Goal: Information Seeking & Learning: Learn about a topic

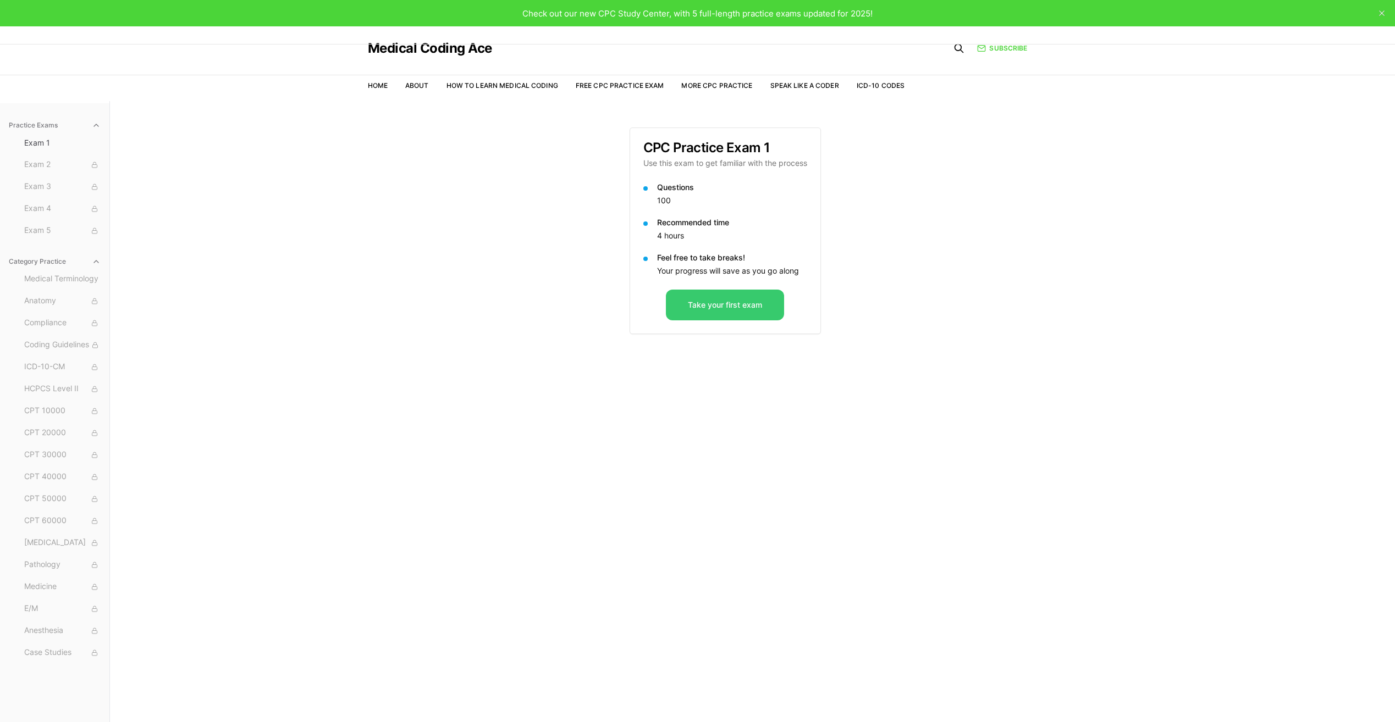
click at [715, 314] on button "Take your first exam" at bounding box center [725, 305] width 118 height 31
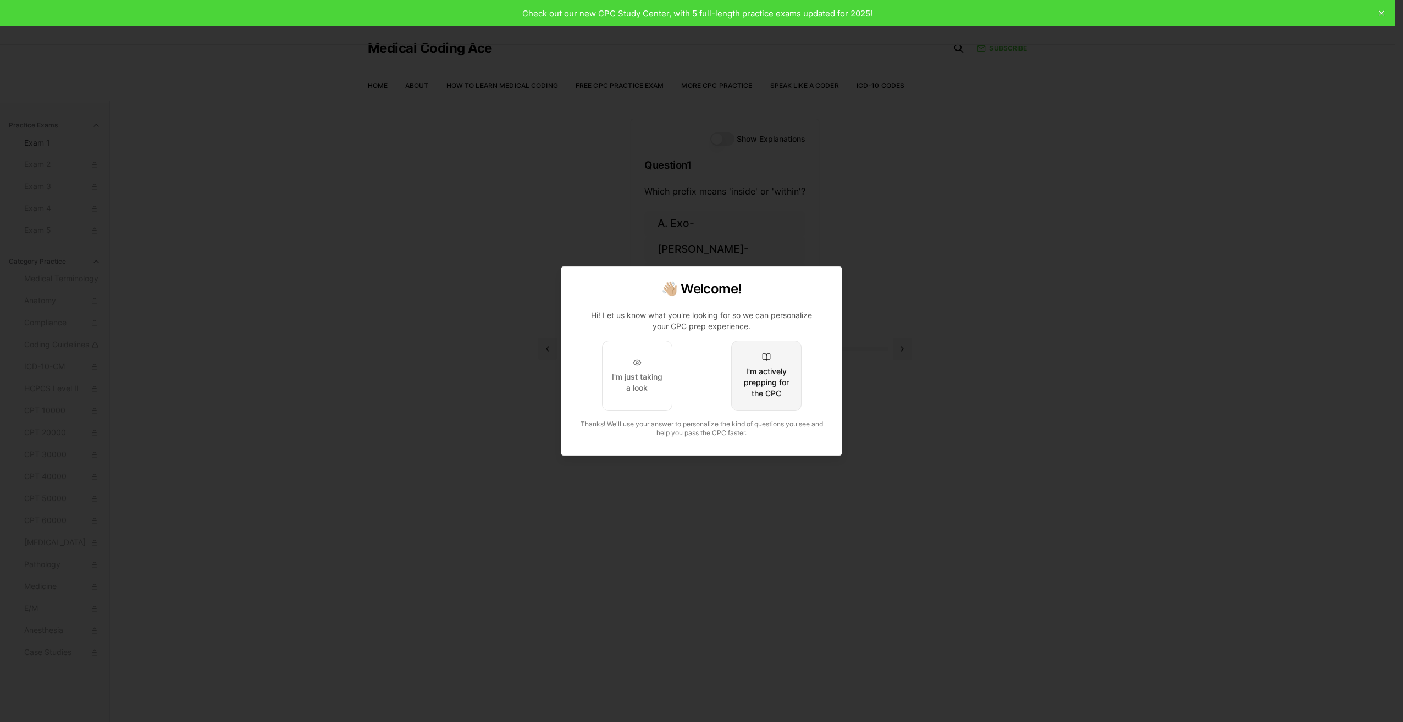
click at [758, 394] on div "I'm actively prepping for the CPC" at bounding box center [767, 382] width 52 height 33
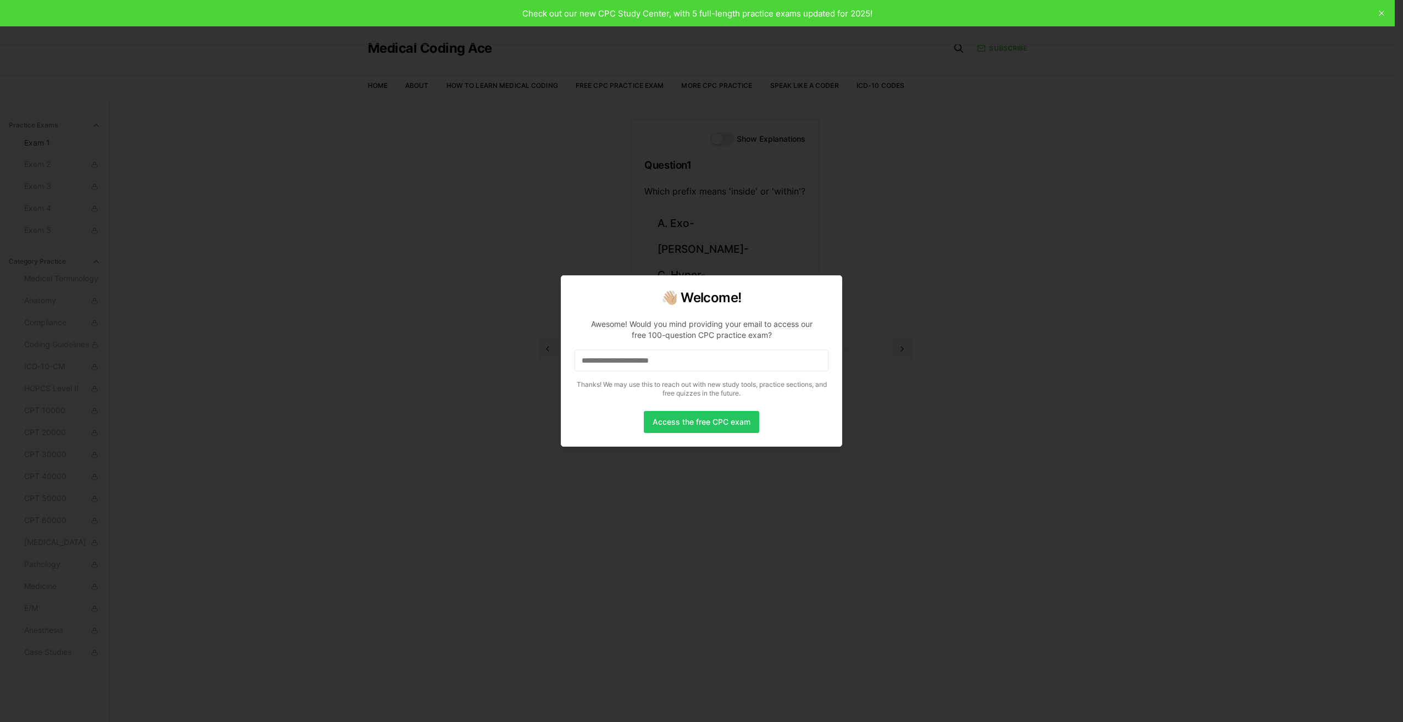
click at [602, 362] on input at bounding box center [702, 361] width 254 height 22
click at [593, 368] on input at bounding box center [702, 361] width 254 height 22
click at [607, 363] on input "*" at bounding box center [702, 361] width 254 height 22
click at [607, 363] on input at bounding box center [702, 361] width 254 height 22
click at [640, 357] on input "*" at bounding box center [702, 361] width 254 height 22
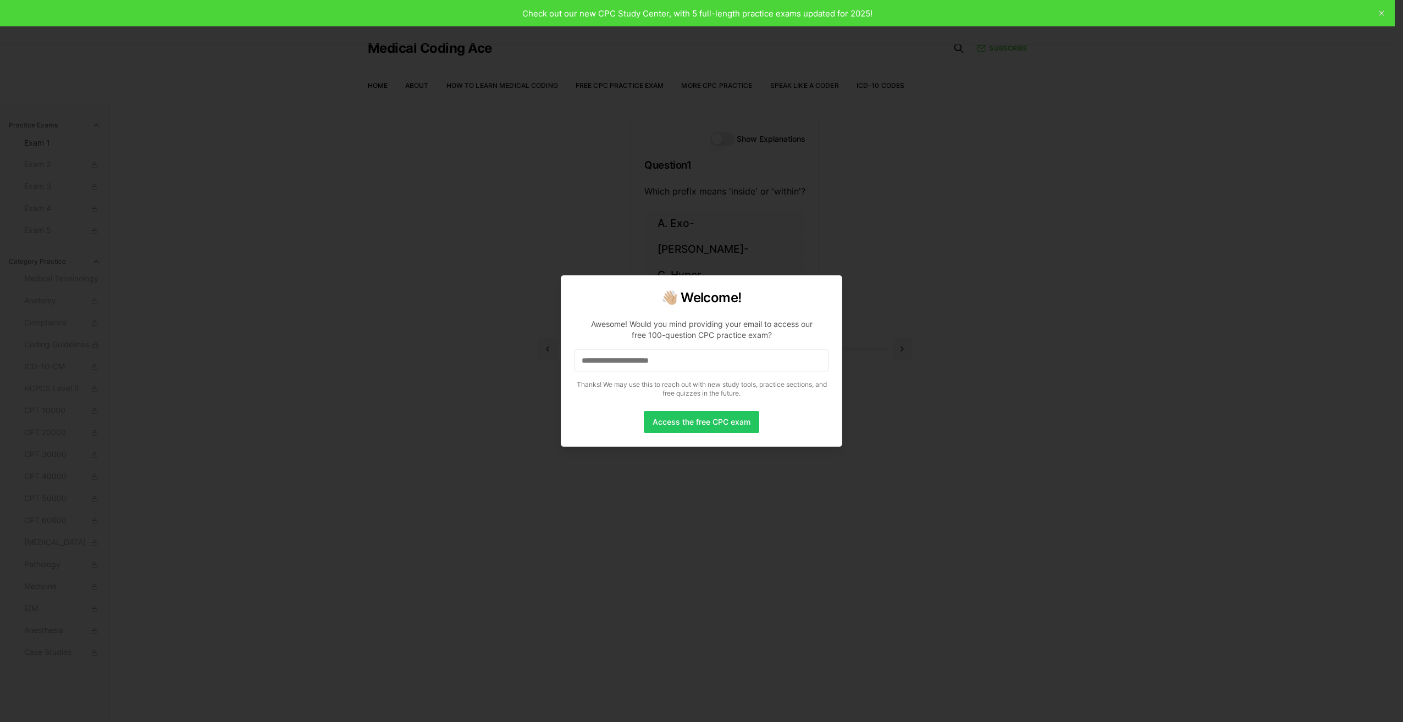
click at [656, 363] on input at bounding box center [702, 361] width 254 height 22
click at [666, 426] on button "Access the free CPC exam" at bounding box center [701, 422] width 115 height 22
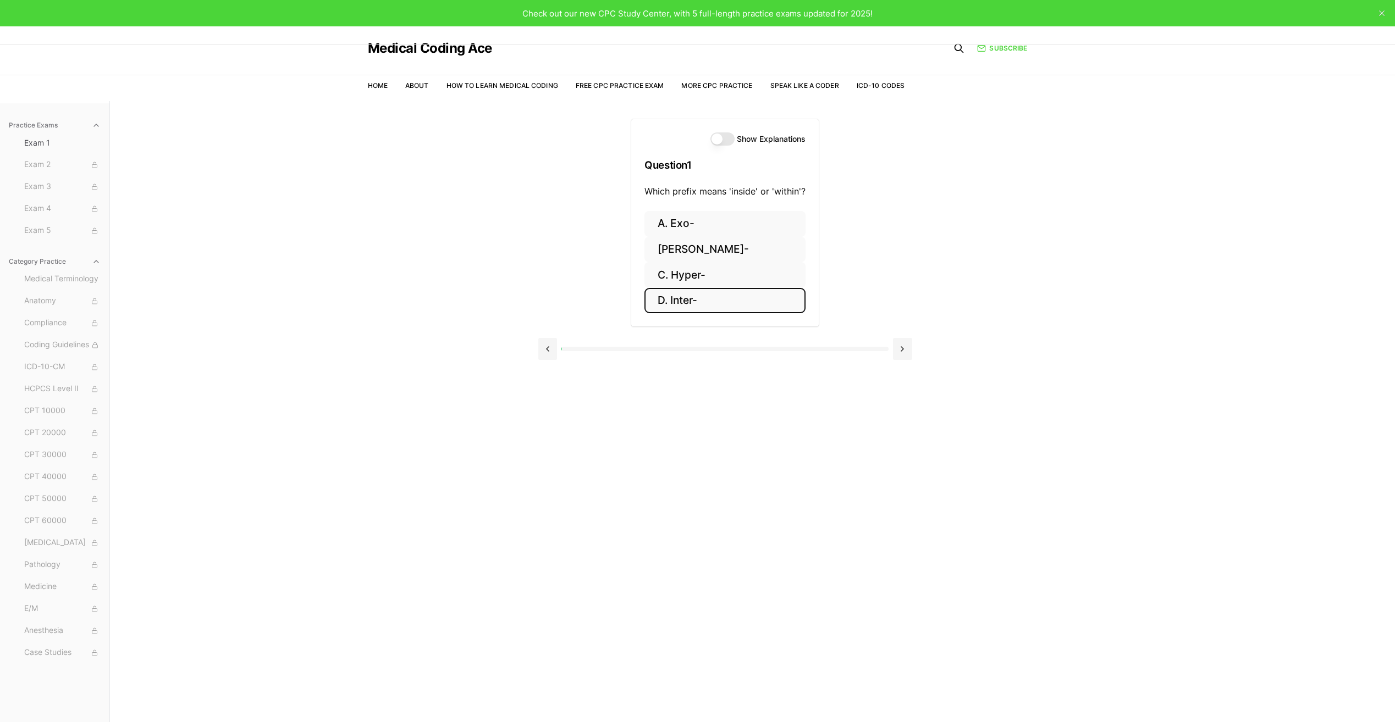
click at [680, 299] on button "D. Inter-" at bounding box center [724, 301] width 161 height 26
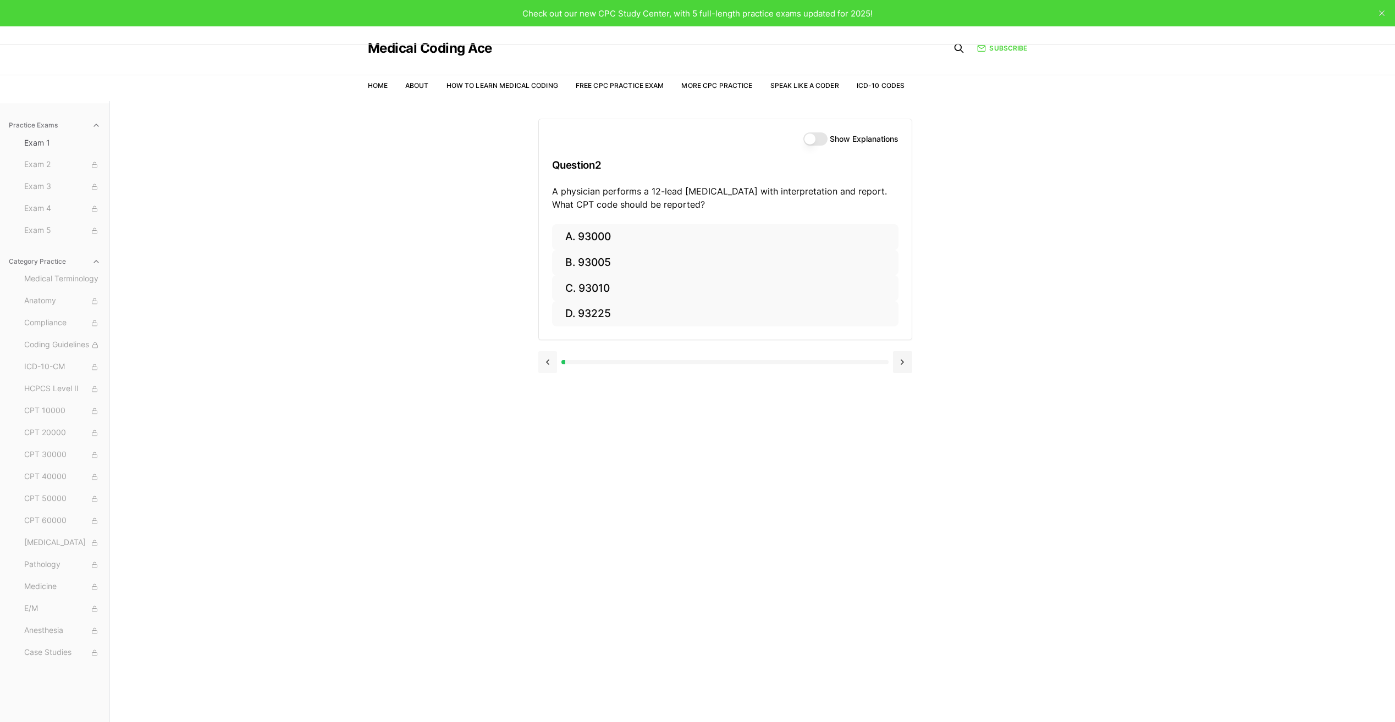
click at [549, 362] on button at bounding box center [547, 362] width 19 height 22
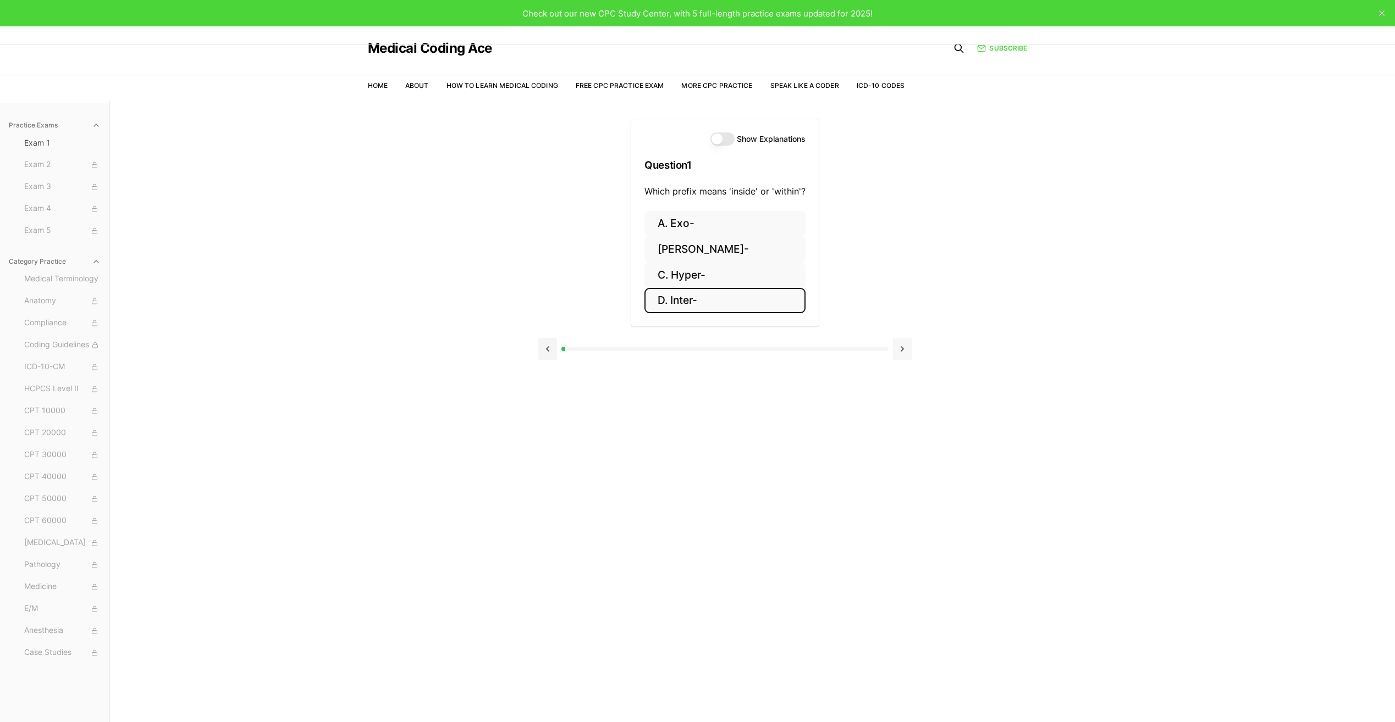
click at [907, 351] on button at bounding box center [902, 349] width 19 height 22
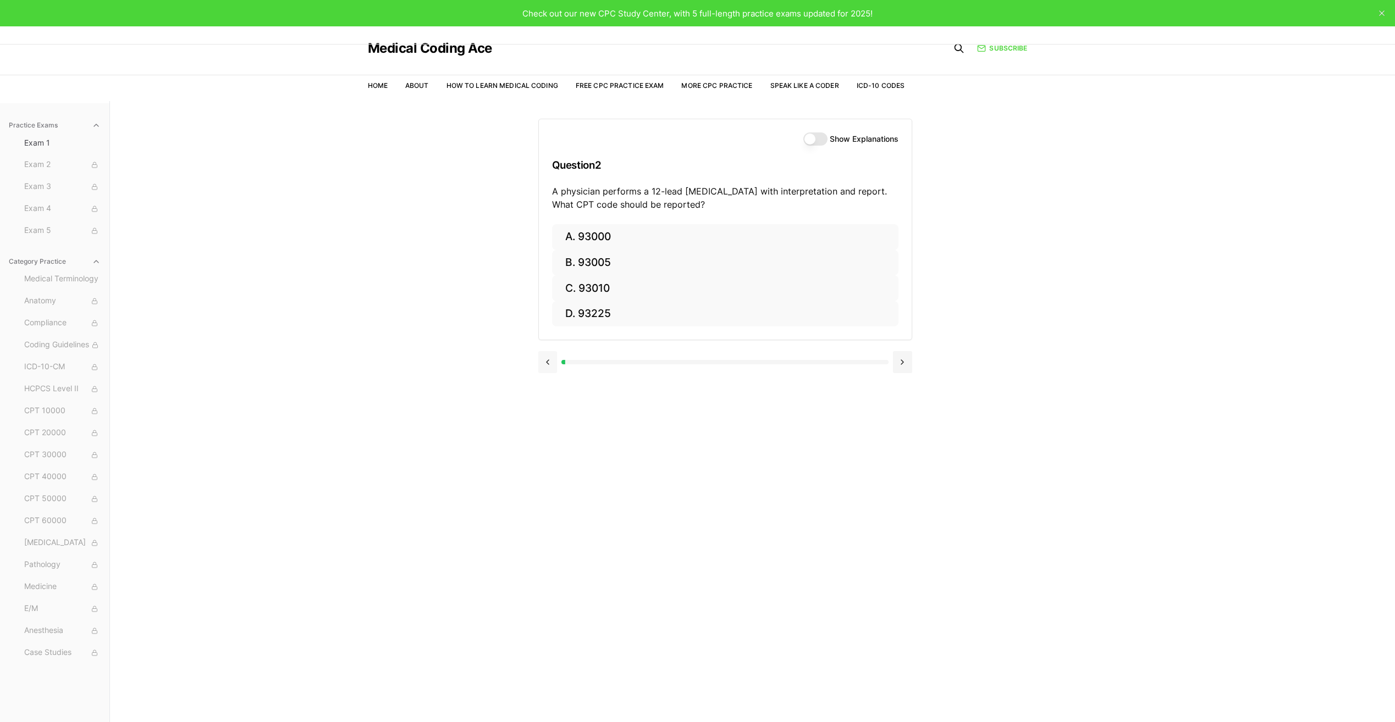
click at [548, 366] on button at bounding box center [547, 362] width 19 height 22
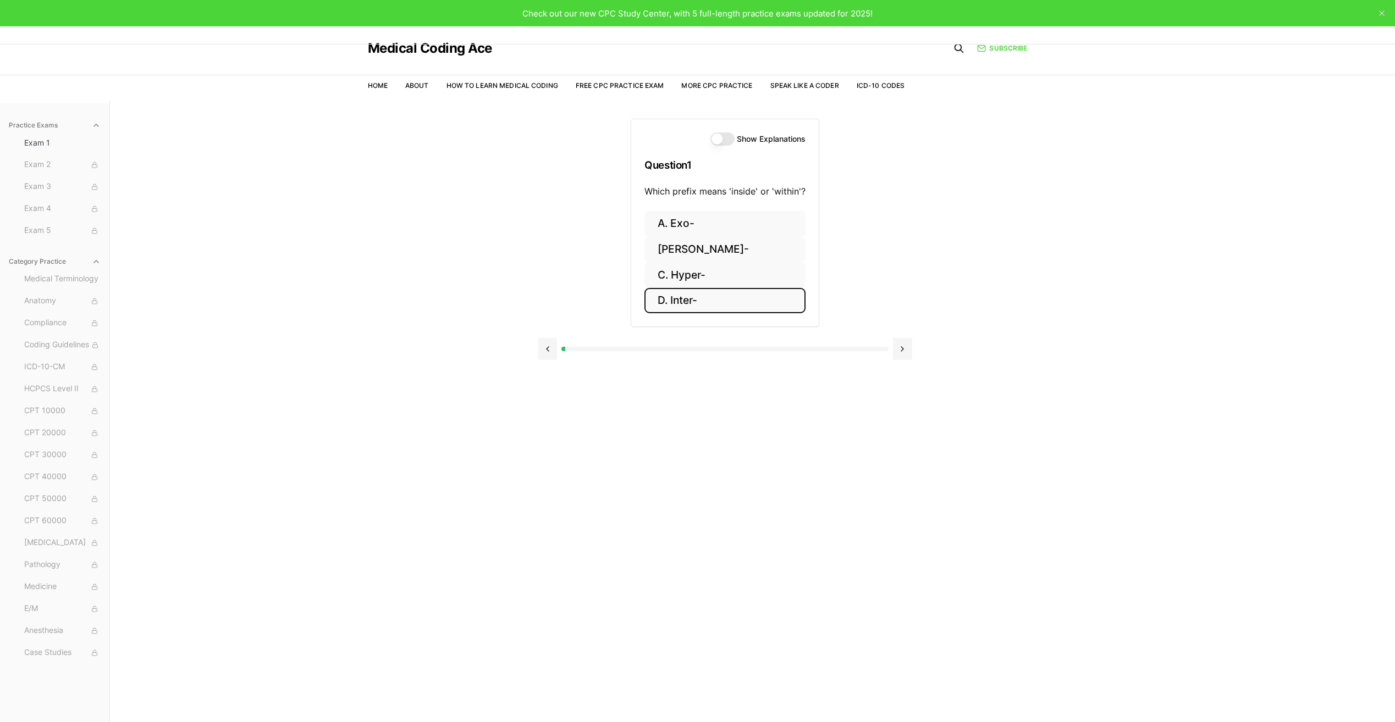
click at [721, 140] on button "Show Explanations" at bounding box center [722, 139] width 24 height 13
click at [678, 252] on button "[PERSON_NAME]-" at bounding box center [725, 250] width 173 height 26
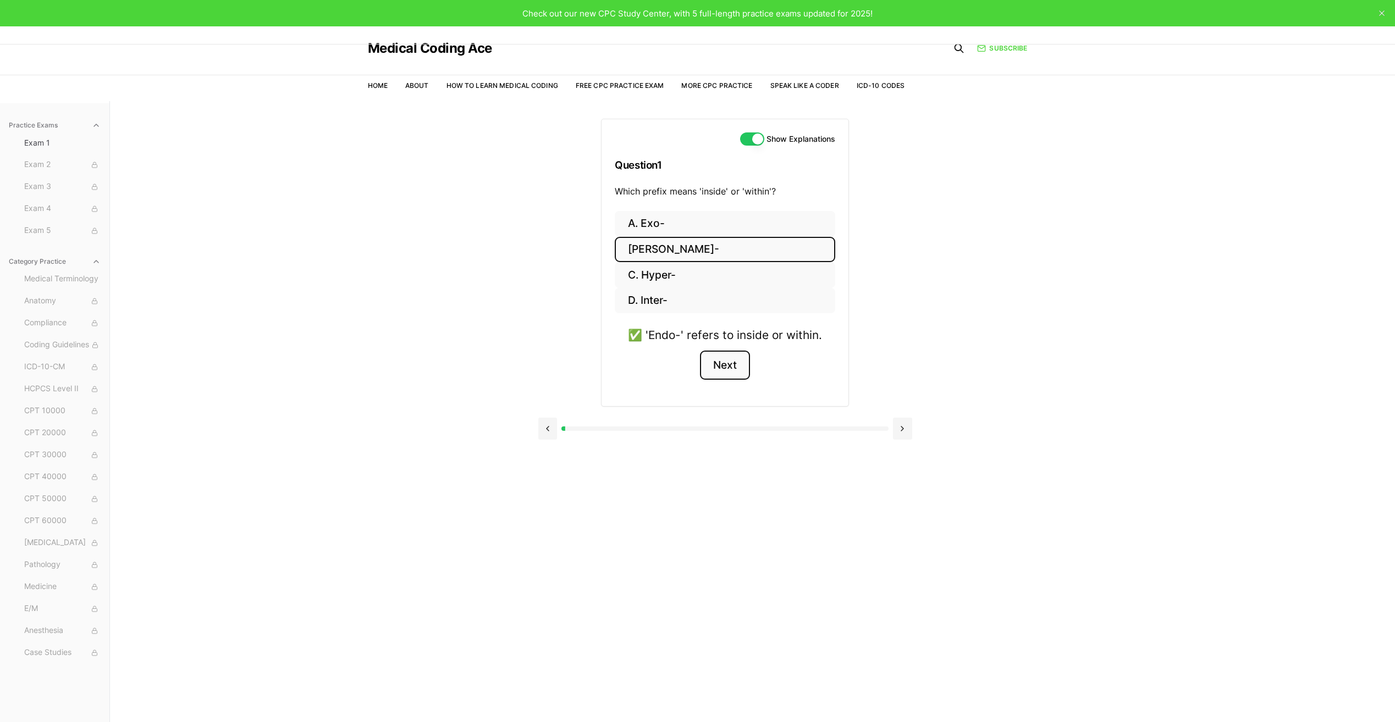
click at [730, 372] on button "Next" at bounding box center [725, 366] width 50 height 30
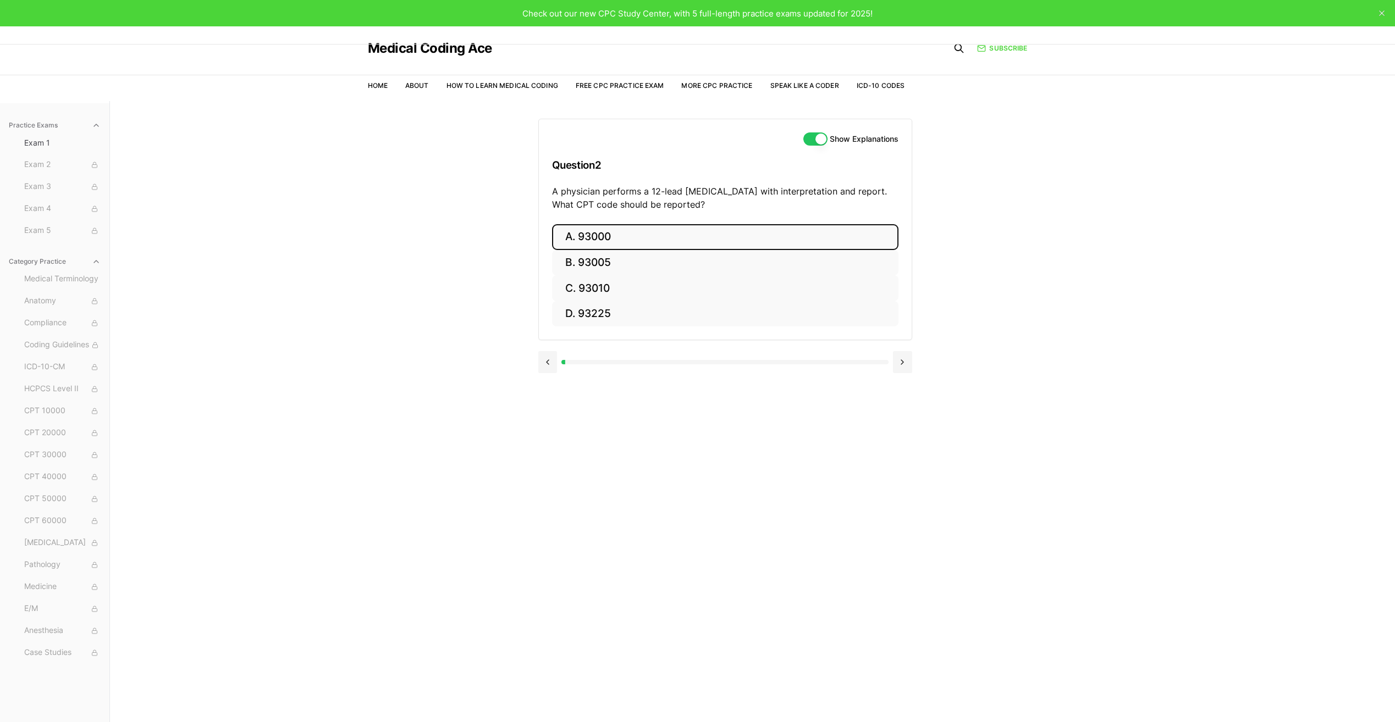
drag, startPoint x: 726, startPoint y: 287, endPoint x: 811, endPoint y: 464, distance: 196.3
click at [738, 313] on div "A. 93000 B. 93005 C. 93010 D. 93225" at bounding box center [725, 275] width 346 height 103
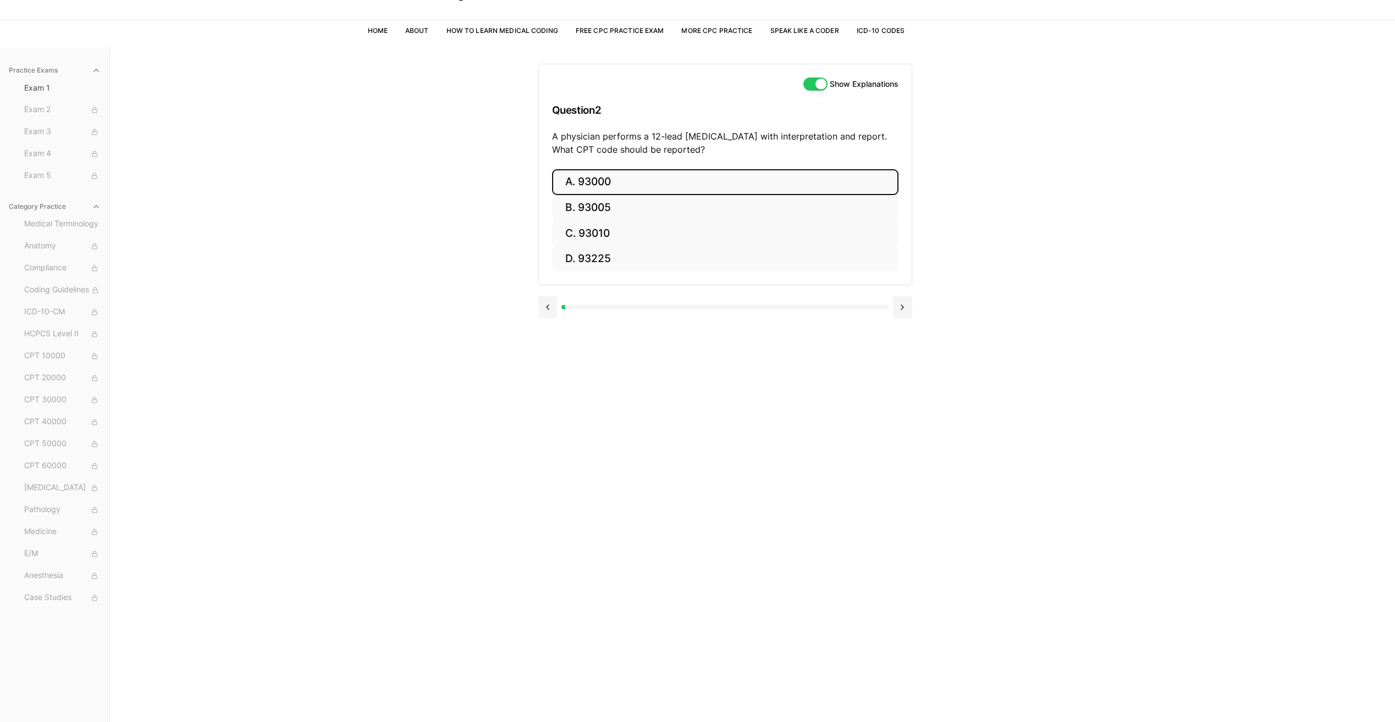
click at [616, 184] on button "A. 93000" at bounding box center [725, 182] width 346 height 26
click at [724, 343] on button "Next" at bounding box center [725, 341] width 50 height 30
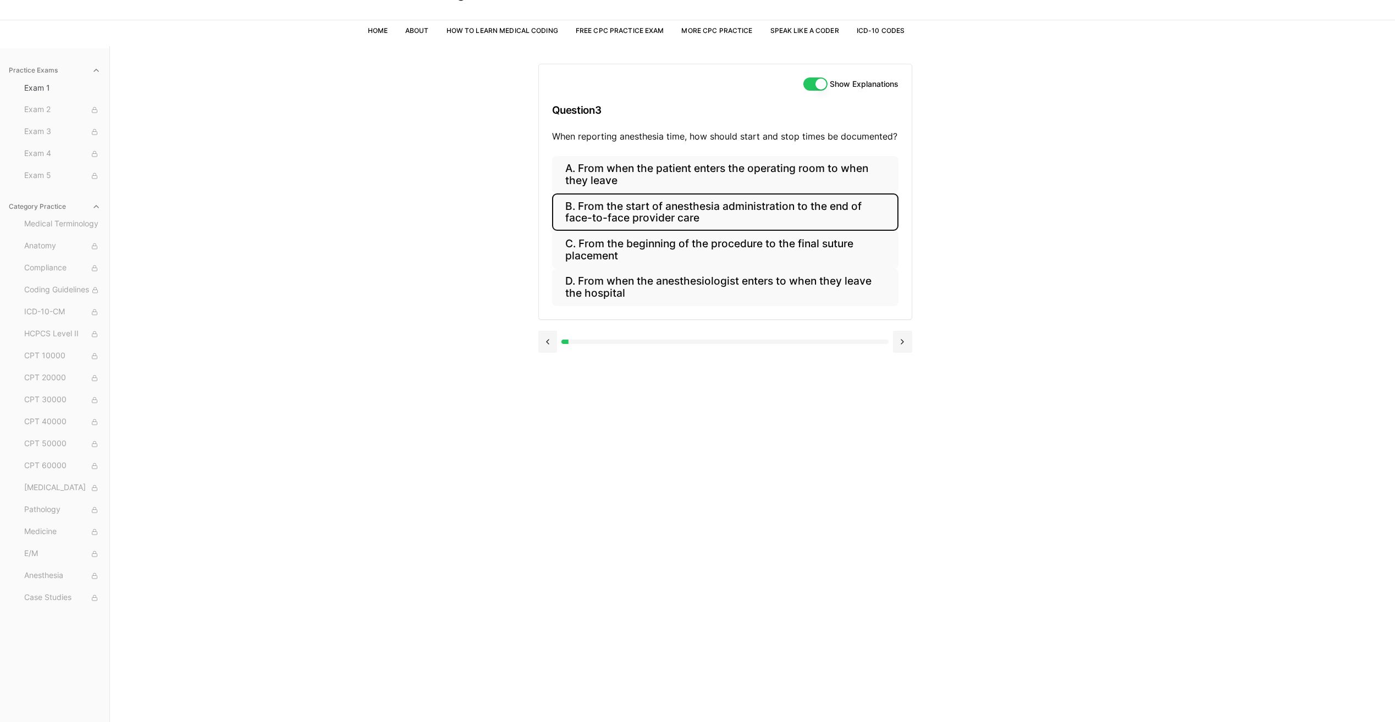
click at [655, 221] on button "B. From the start of anesthesia administration to the end of face-to-face provi…" at bounding box center [725, 212] width 346 height 37
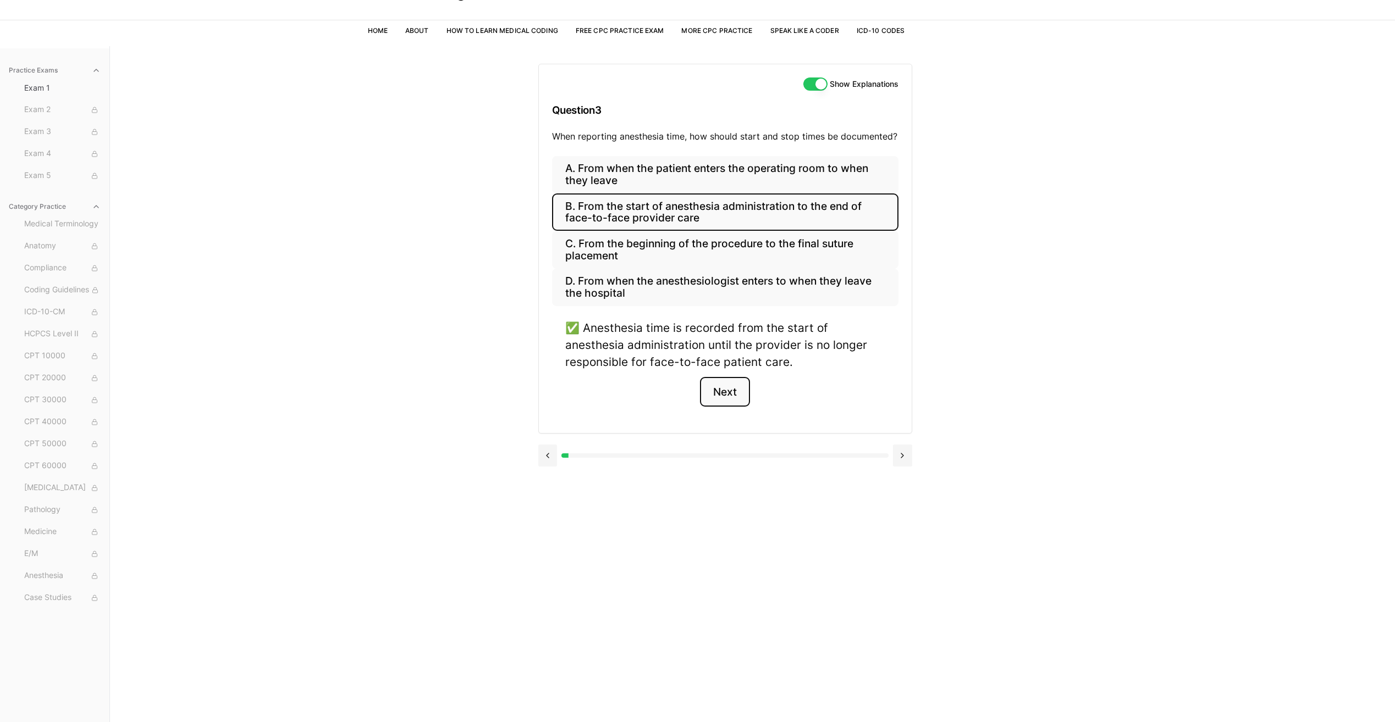
click at [725, 388] on button "Next" at bounding box center [725, 392] width 50 height 30
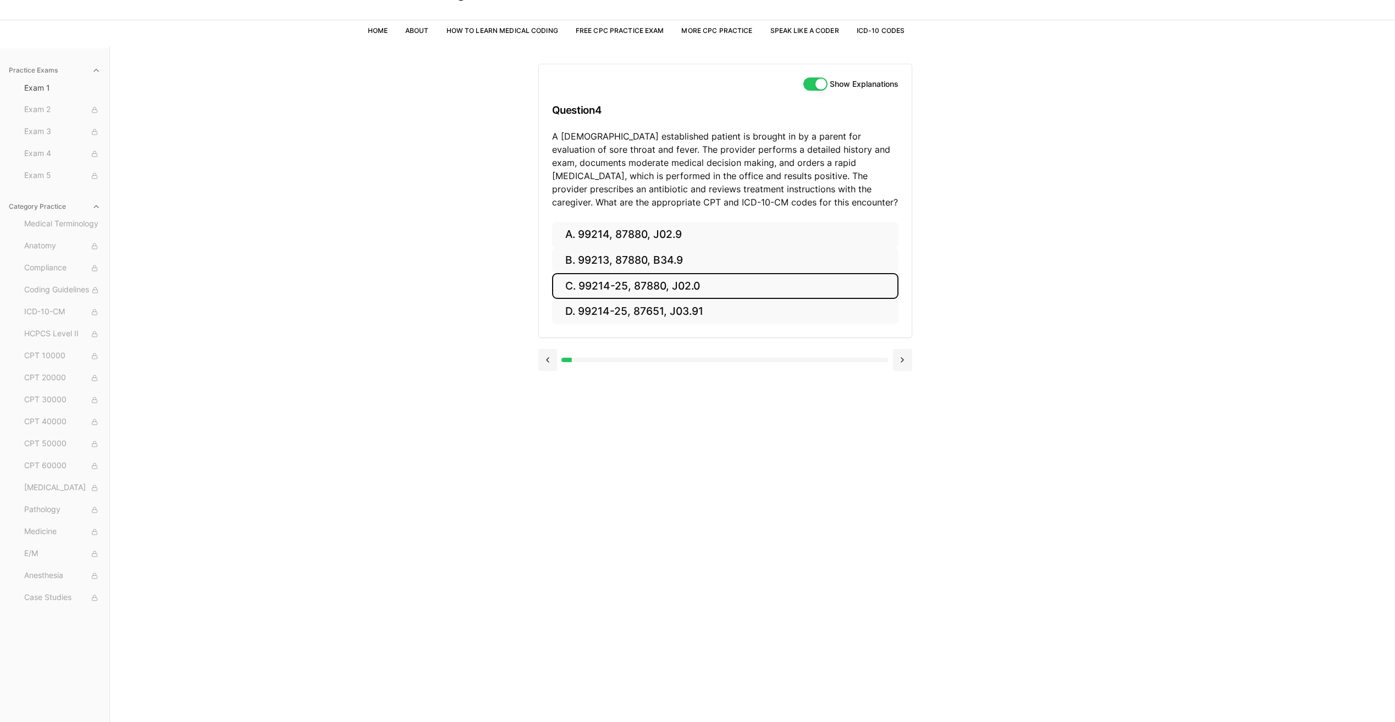
click at [669, 288] on button "C. 99214-25, 87880, J02.0" at bounding box center [725, 286] width 346 height 26
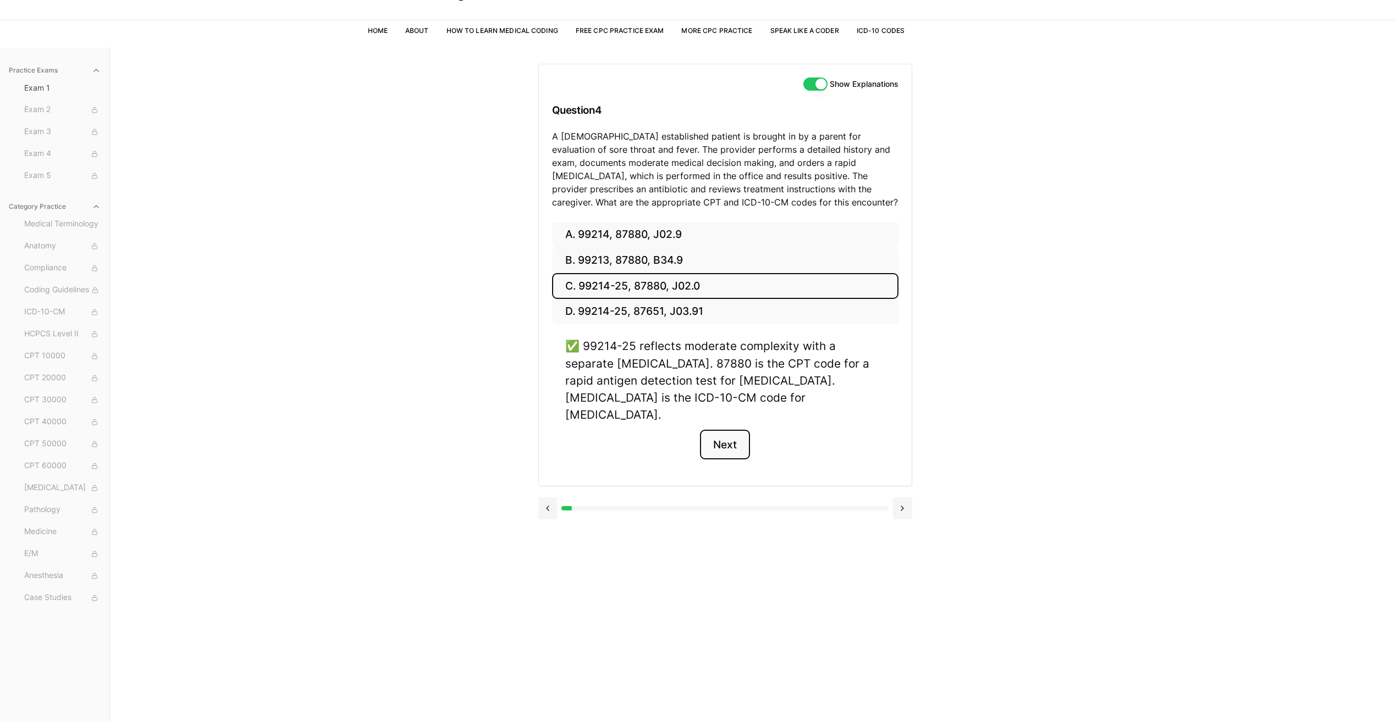
click at [716, 430] on button "Next" at bounding box center [725, 445] width 50 height 30
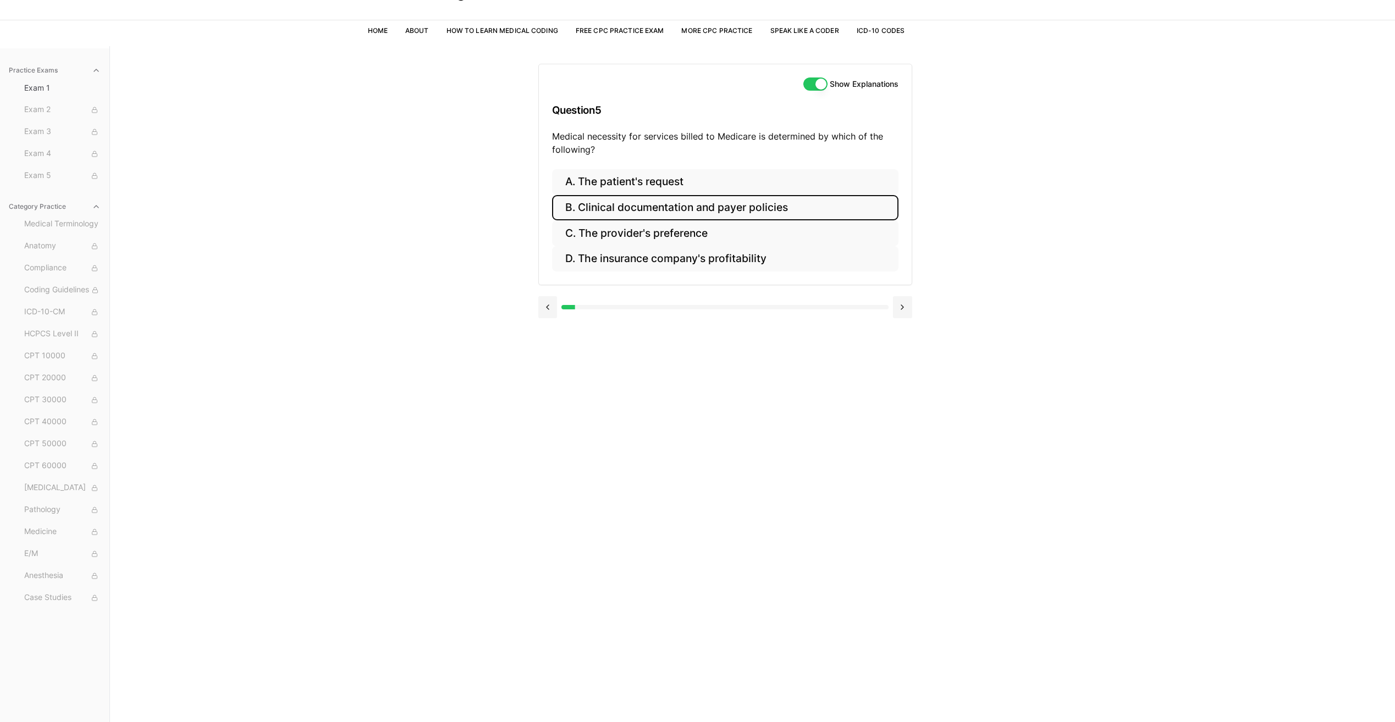
click at [652, 208] on button "B. Clinical documentation and payer policies" at bounding box center [725, 208] width 346 height 26
click at [713, 338] on button "Next" at bounding box center [725, 341] width 50 height 30
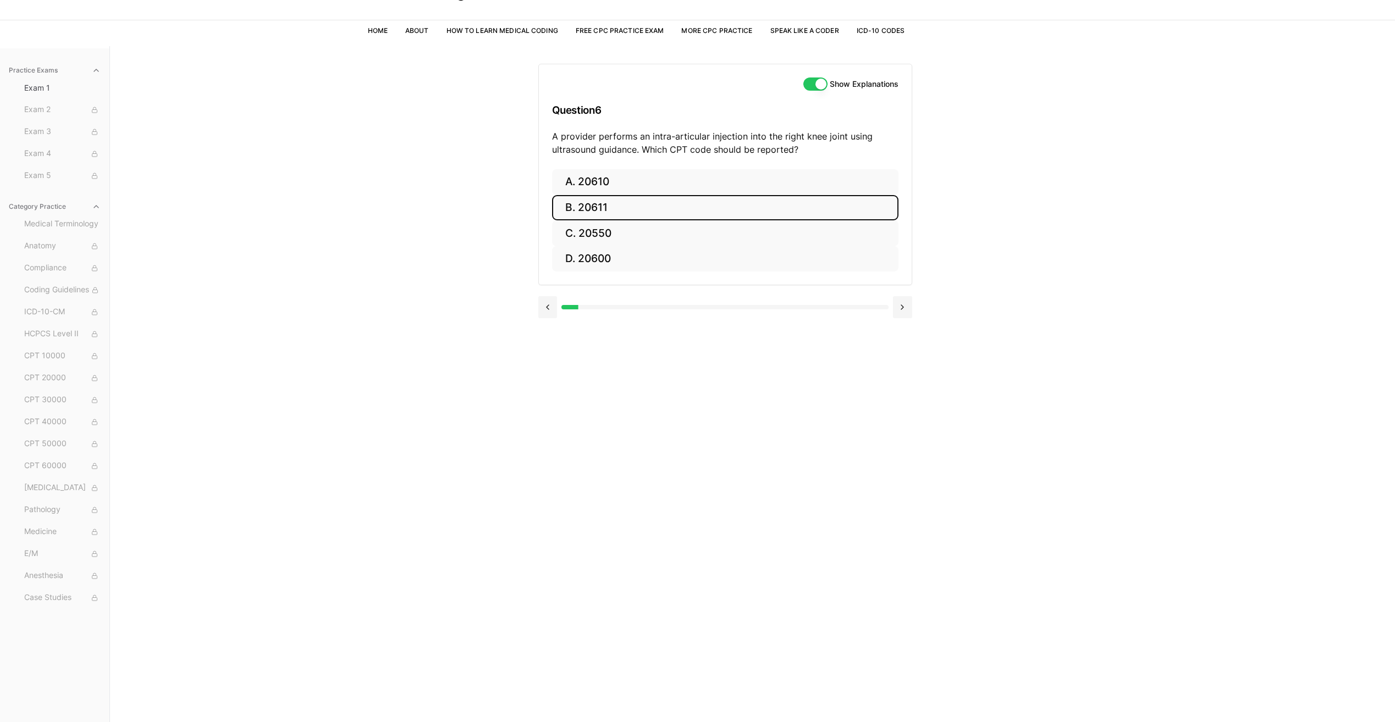
click at [602, 204] on button "B. 20611" at bounding box center [725, 208] width 346 height 26
click at [725, 338] on button "Next" at bounding box center [725, 341] width 50 height 30
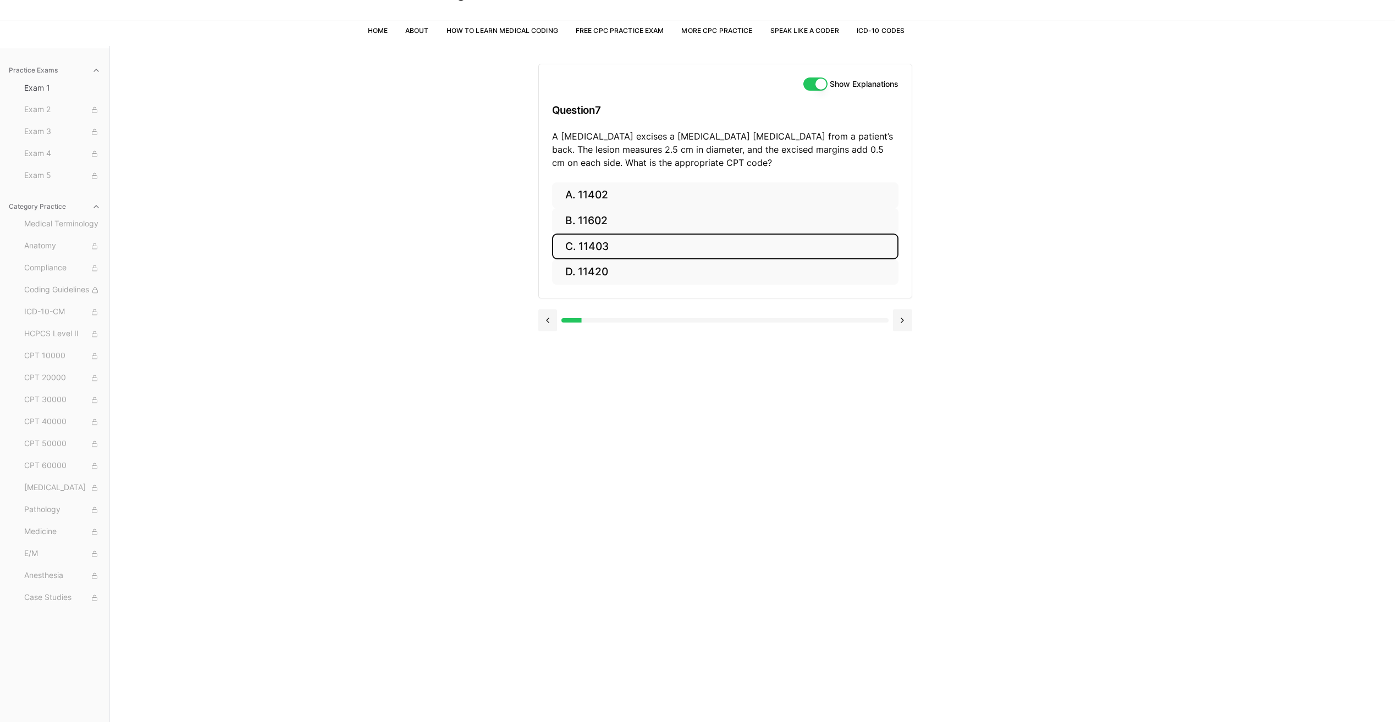
click at [593, 253] on button "C. 11403" at bounding box center [725, 247] width 346 height 26
click at [719, 360] on button "Next" at bounding box center [725, 354] width 50 height 30
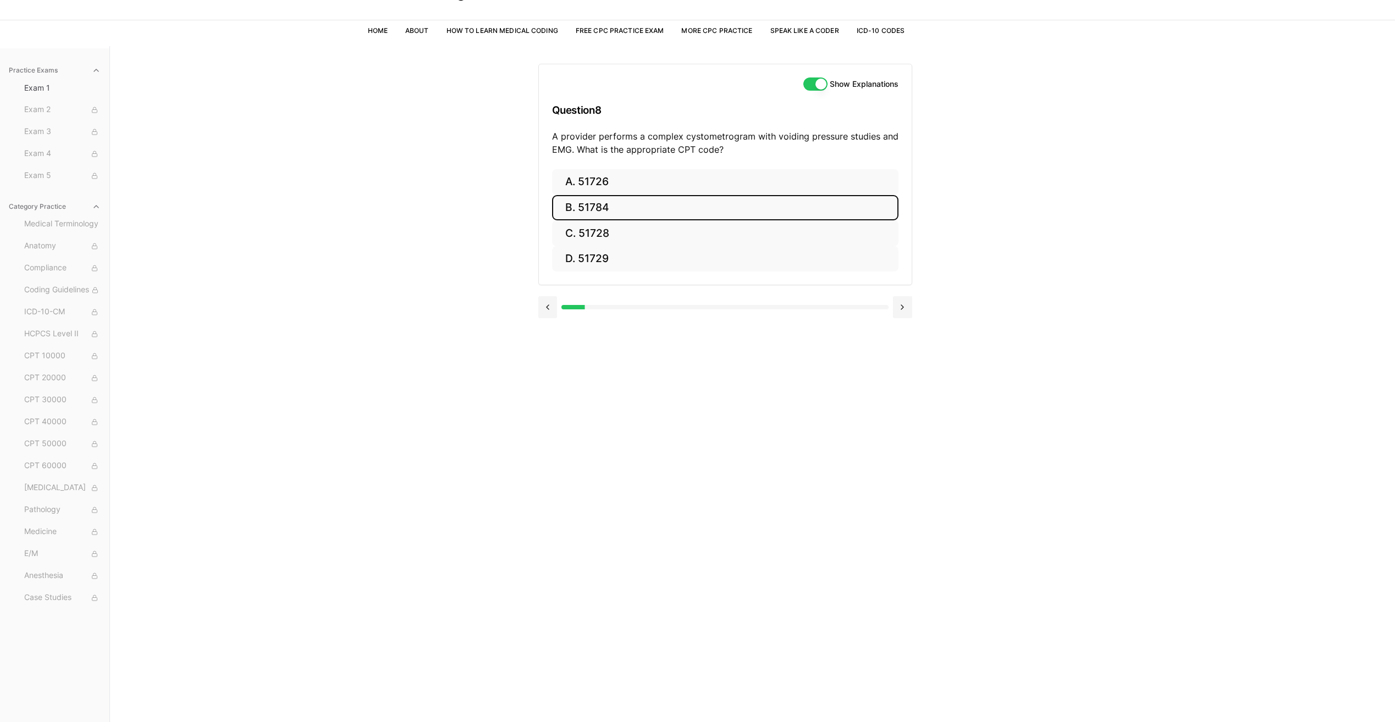
click at [634, 213] on button "B. 51784" at bounding box center [725, 208] width 346 height 26
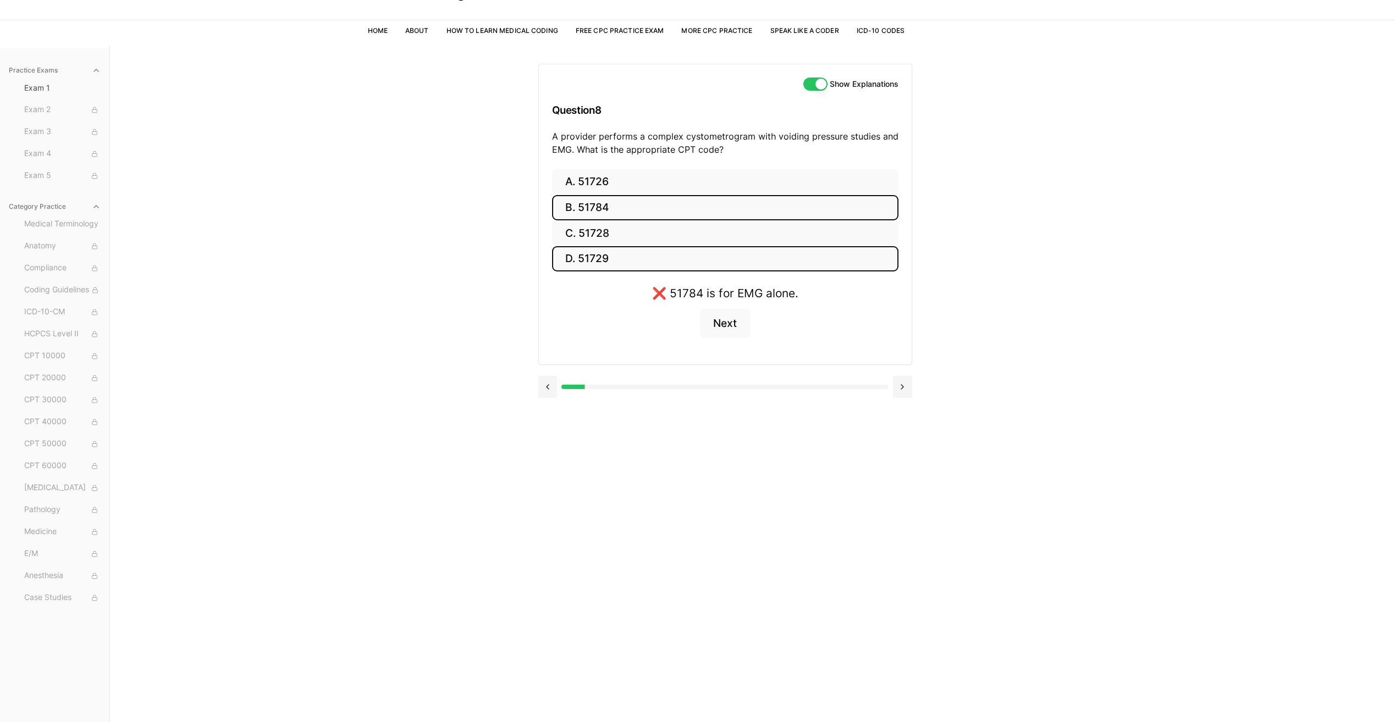
click at [625, 249] on button "D. 51729" at bounding box center [725, 259] width 346 height 26
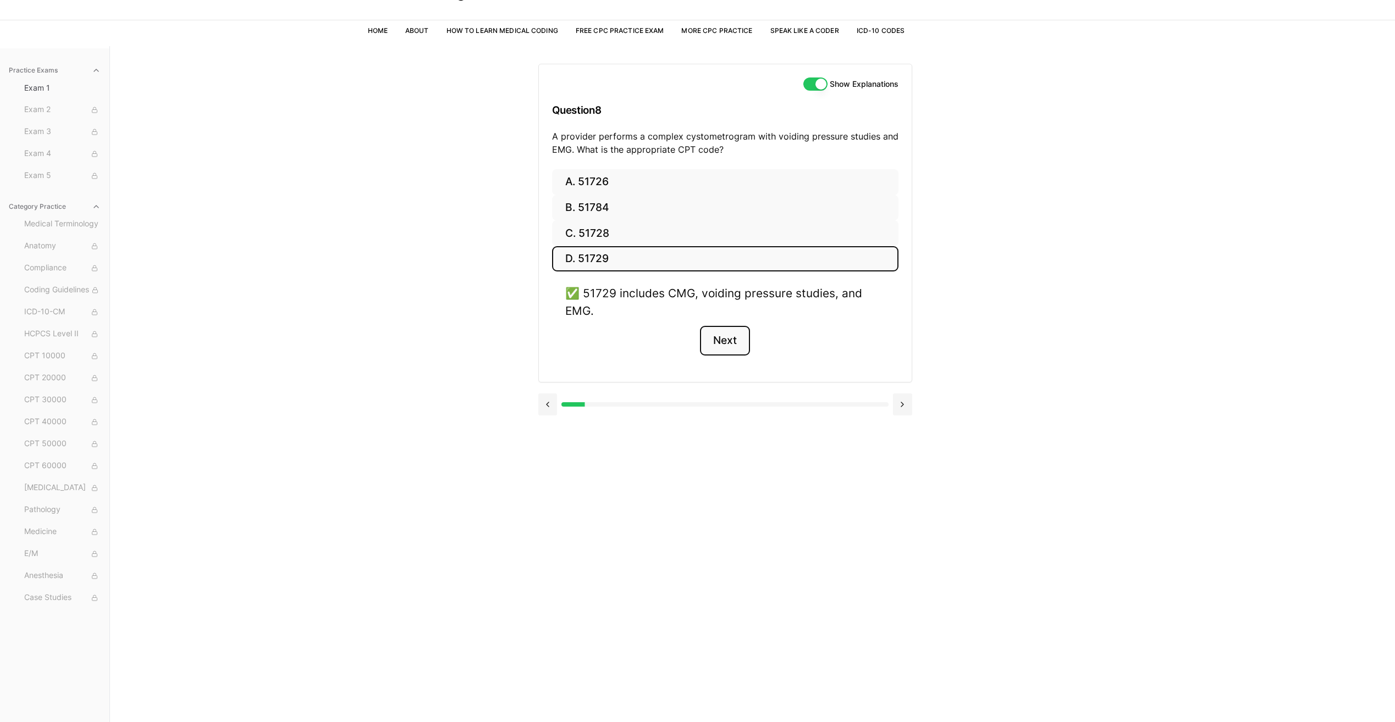
click at [715, 339] on button "Next" at bounding box center [725, 341] width 50 height 30
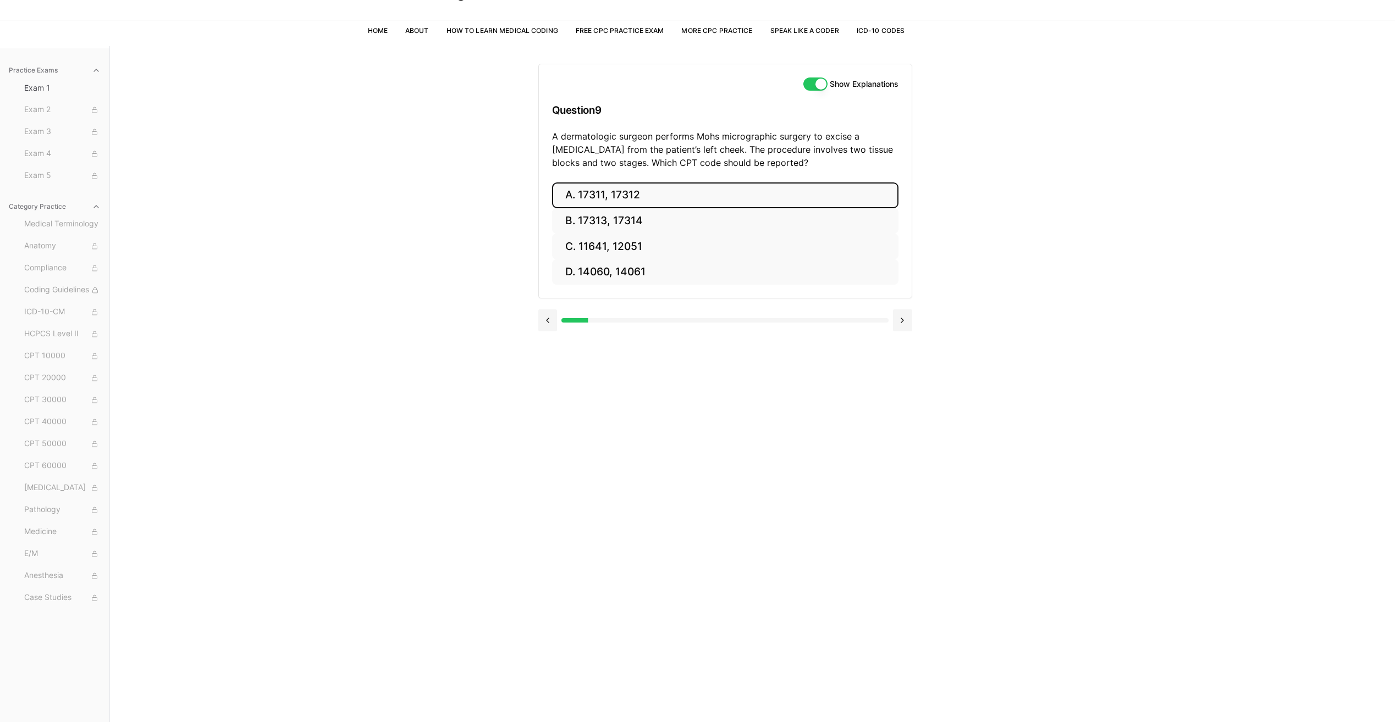
click at [642, 199] on button "A. 17311, 17312" at bounding box center [725, 196] width 346 height 26
click at [717, 356] on button "Next" at bounding box center [725, 371] width 50 height 30
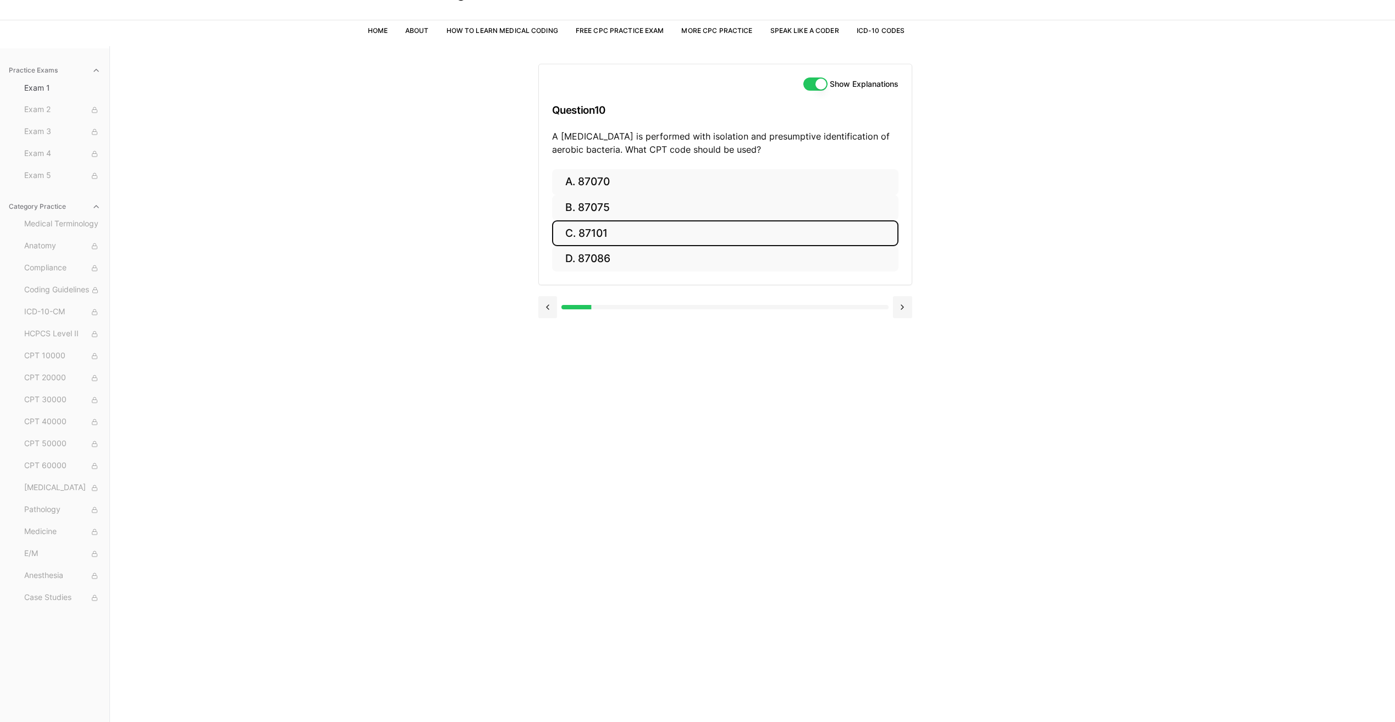
click at [628, 240] on button "C. 87101" at bounding box center [725, 233] width 346 height 26
click at [629, 252] on button "D. 87086" at bounding box center [725, 259] width 346 height 26
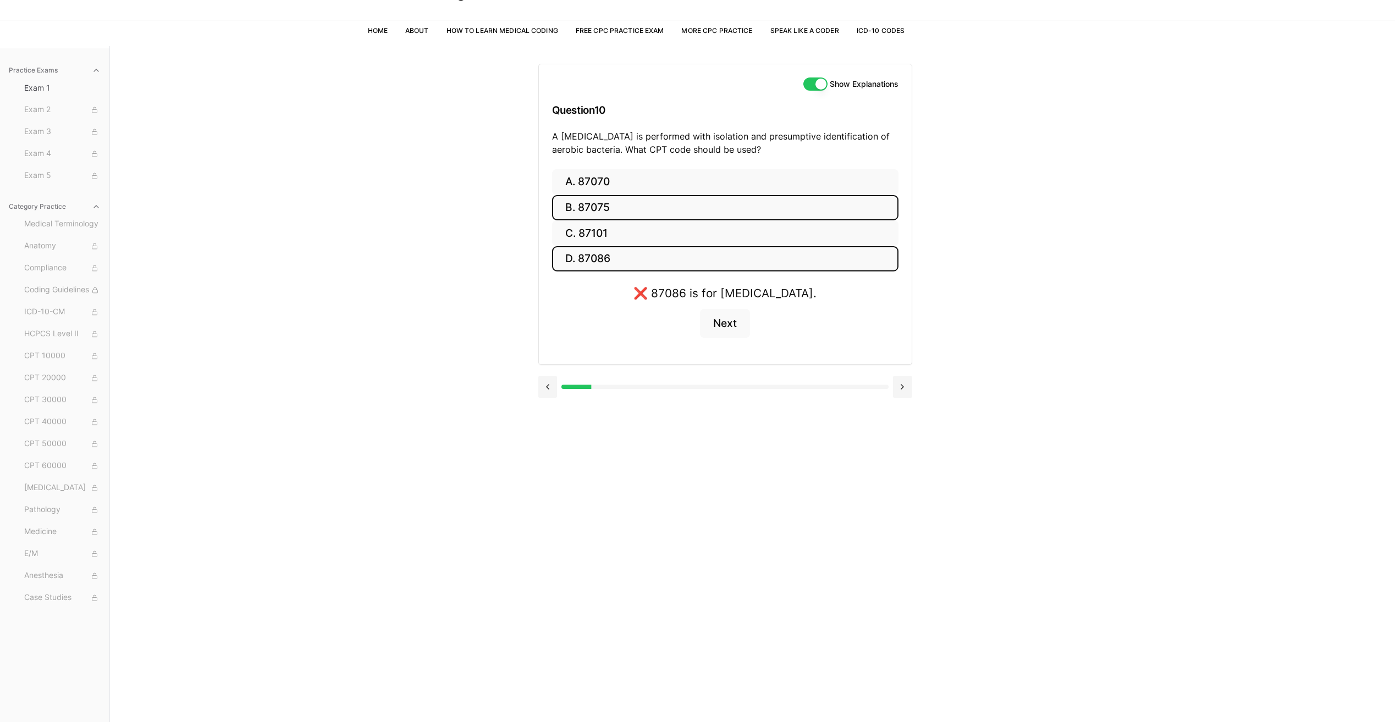
click at [614, 215] on button "B. 87075" at bounding box center [725, 208] width 346 height 26
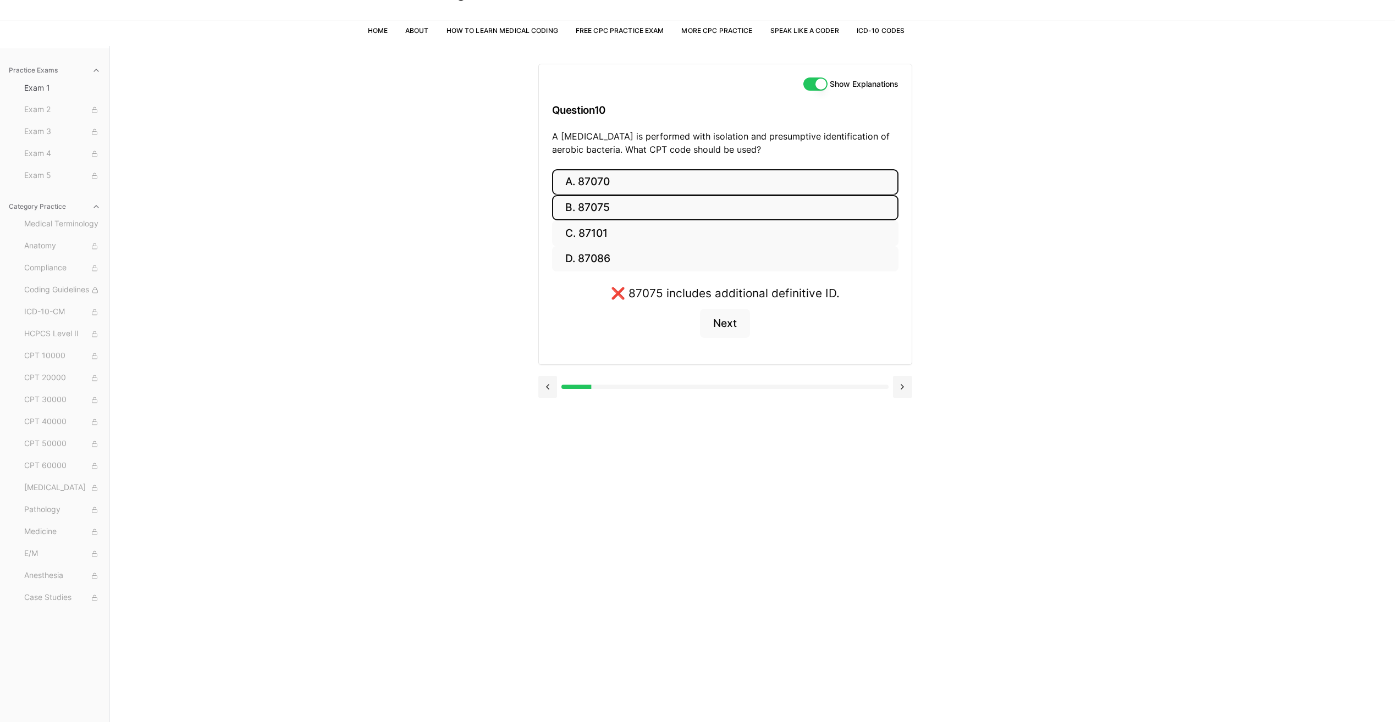
click at [616, 190] on button "A. 87070" at bounding box center [725, 182] width 346 height 26
click at [733, 347] on button "Next" at bounding box center [725, 341] width 50 height 30
click at [804, 209] on button "B. 63047" at bounding box center [725, 208] width 346 height 26
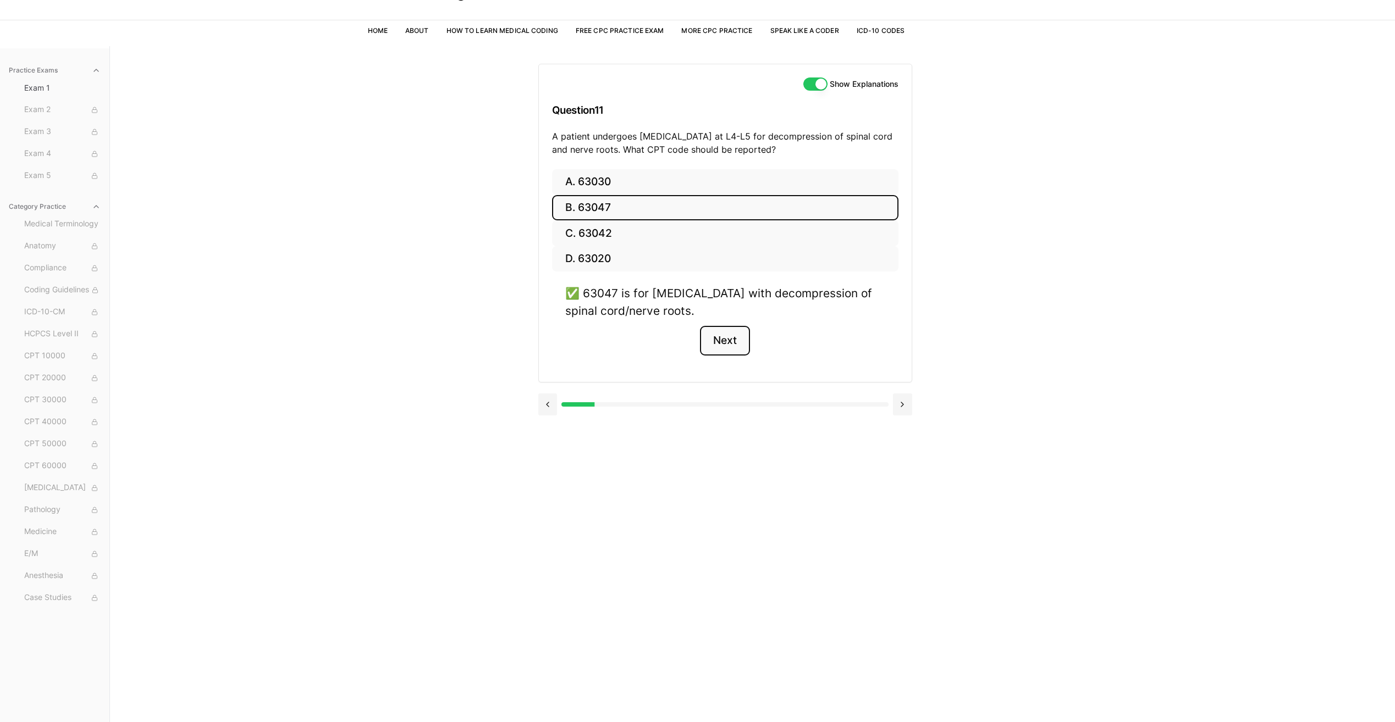
click at [724, 336] on button "Next" at bounding box center [725, 341] width 50 height 30
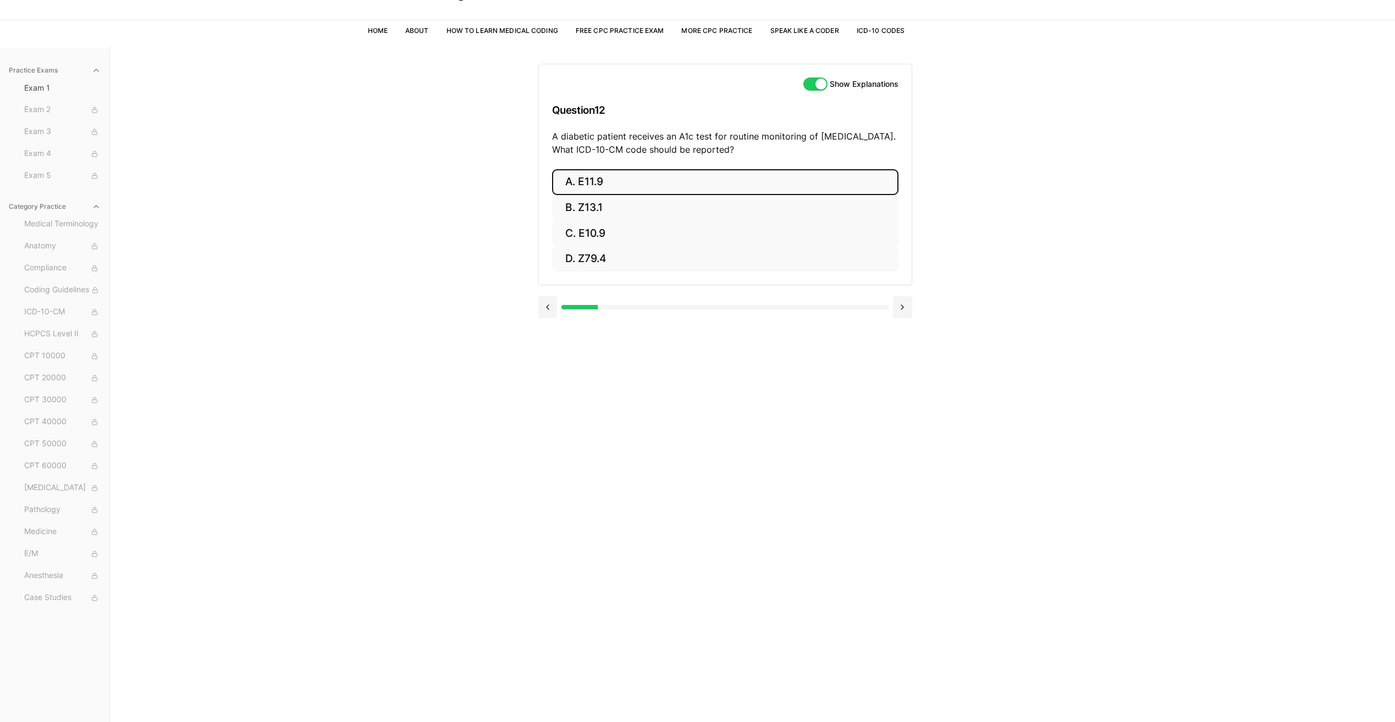
click at [663, 185] on button "A. E11.9" at bounding box center [725, 182] width 346 height 26
click at [727, 328] on button "Next" at bounding box center [725, 324] width 50 height 30
